Goal: Information Seeking & Learning: Learn about a topic

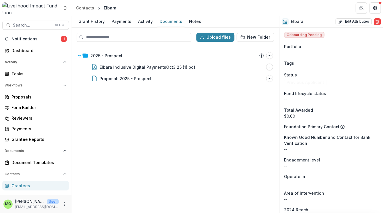
click at [143, 124] on div "2025 - Prospect Submission Temelio Proposal Attached proposal documents Report …" at bounding box center [175, 129] width 207 height 166
click at [27, 11] on img at bounding box center [30, 7] width 57 height 11
click at [86, 8] on div "Contacts" at bounding box center [85, 8] width 18 height 6
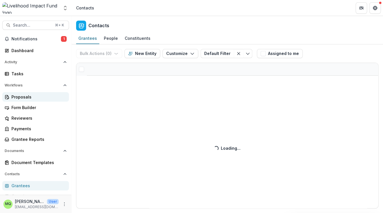
click at [29, 97] on div "Proposals" at bounding box center [37, 97] width 53 height 6
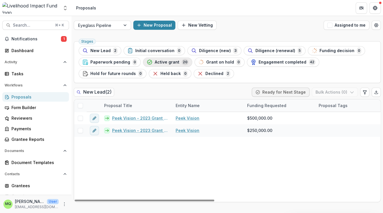
click at [167, 62] on span "Active grant" at bounding box center [167, 62] width 25 height 5
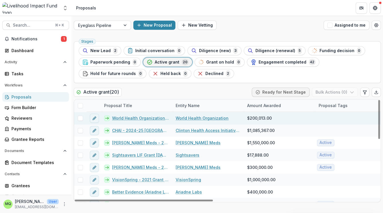
click at [151, 119] on link "World Health Organization - 2025 Grant" at bounding box center [140, 118] width 57 height 6
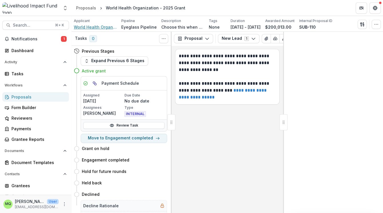
click at [107, 27] on span "World Health Organization" at bounding box center [95, 27] width 43 height 6
